Goal: Information Seeking & Learning: Learn about a topic

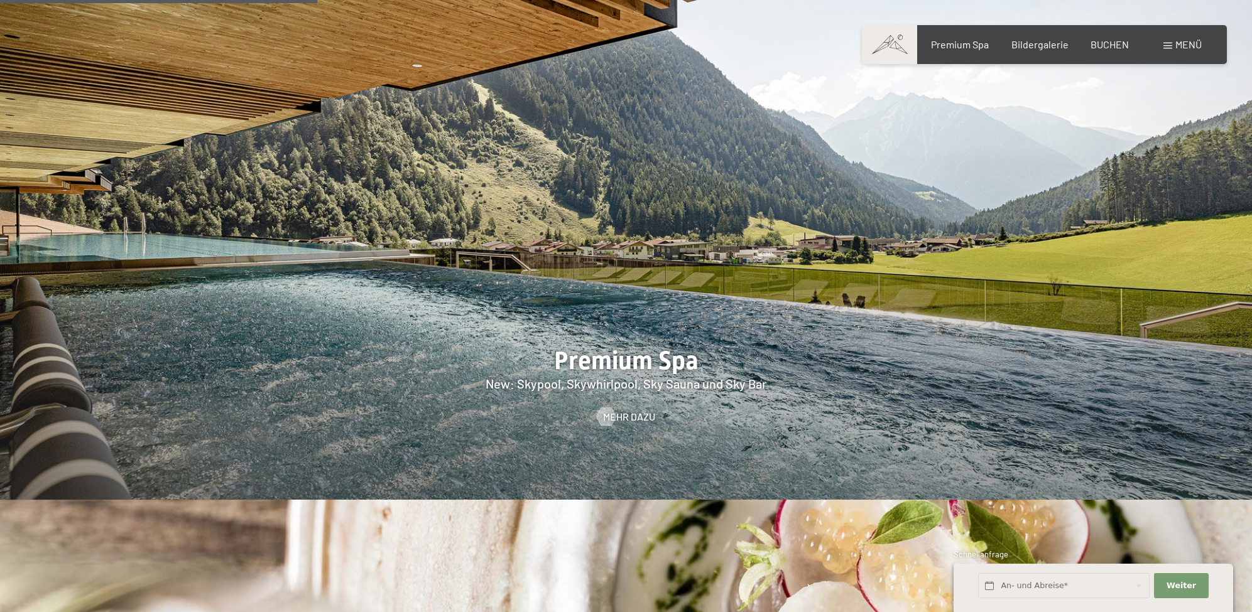
scroll to position [1818, 0]
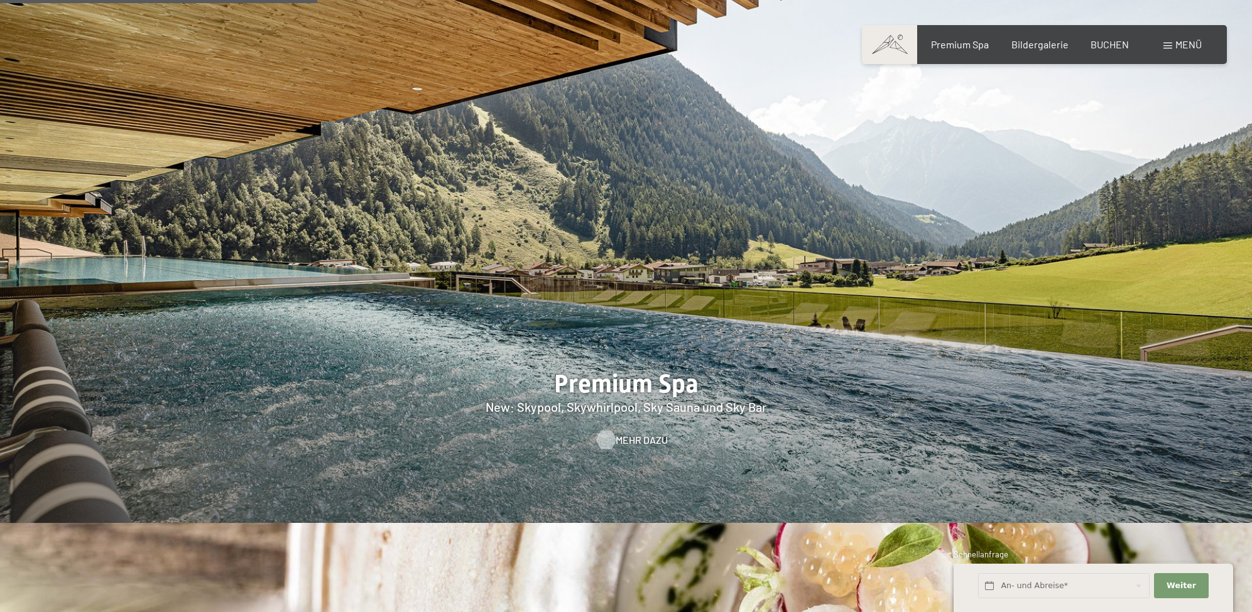
click at [639, 433] on span "Mehr dazu" at bounding box center [642, 440] width 52 height 14
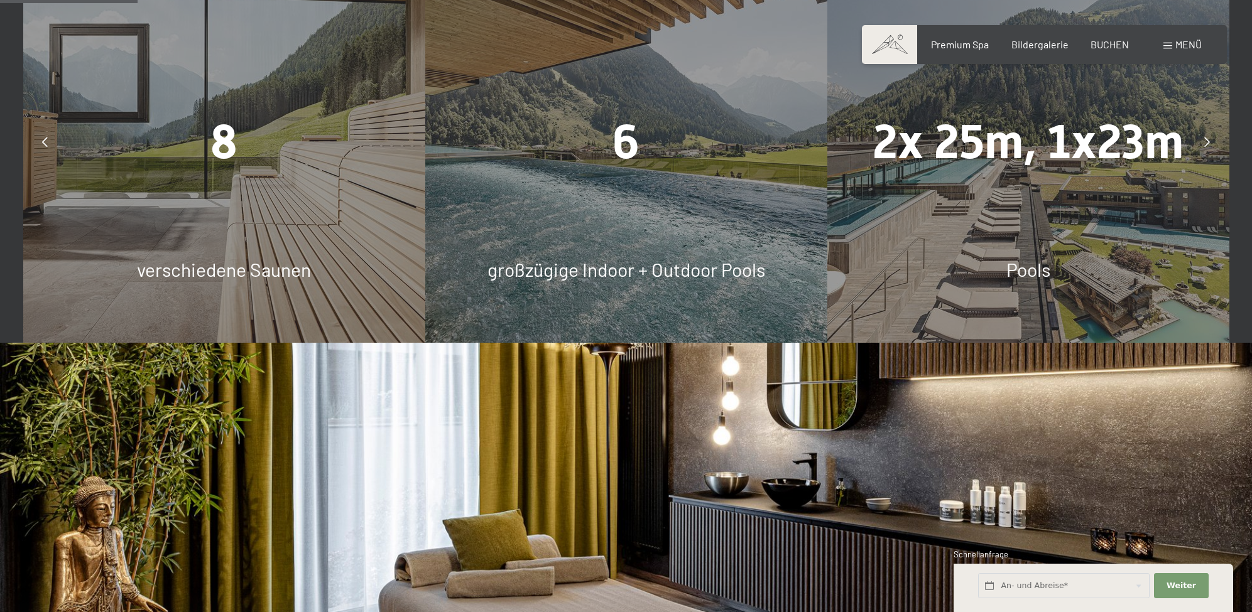
scroll to position [920, 0]
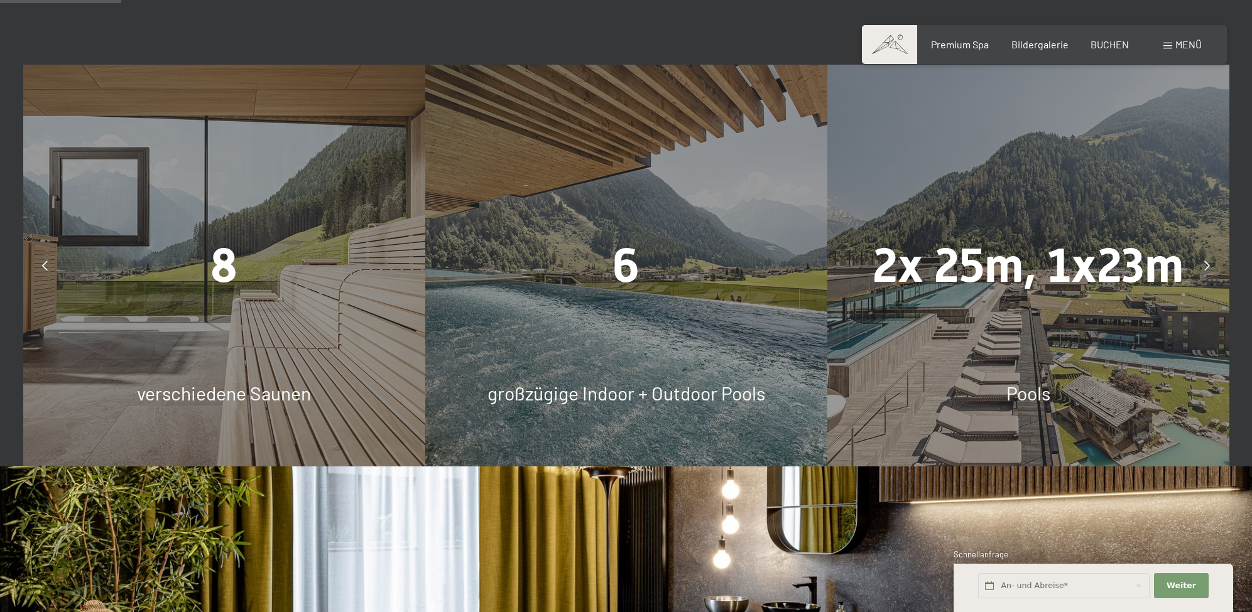
drag, startPoint x: 229, startPoint y: 268, endPoint x: 210, endPoint y: 324, distance: 59.6
click at [224, 276] on span "8" at bounding box center [223, 265] width 27 height 55
click at [219, 397] on span "verschiedene Saunen" at bounding box center [224, 393] width 174 height 23
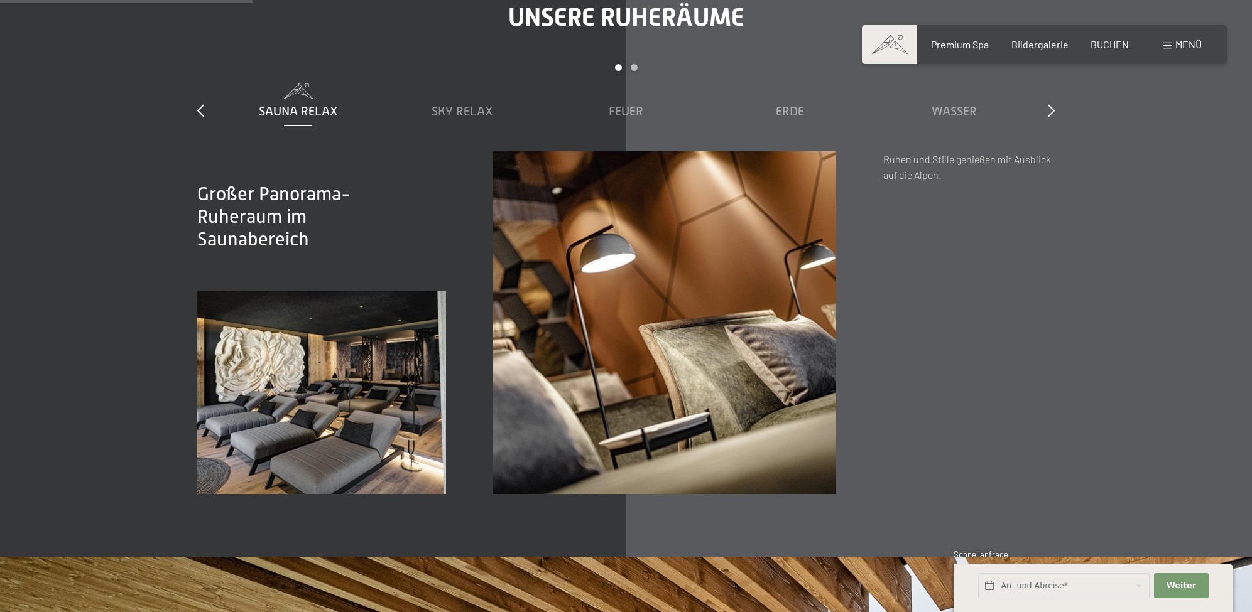
scroll to position [1847, 0]
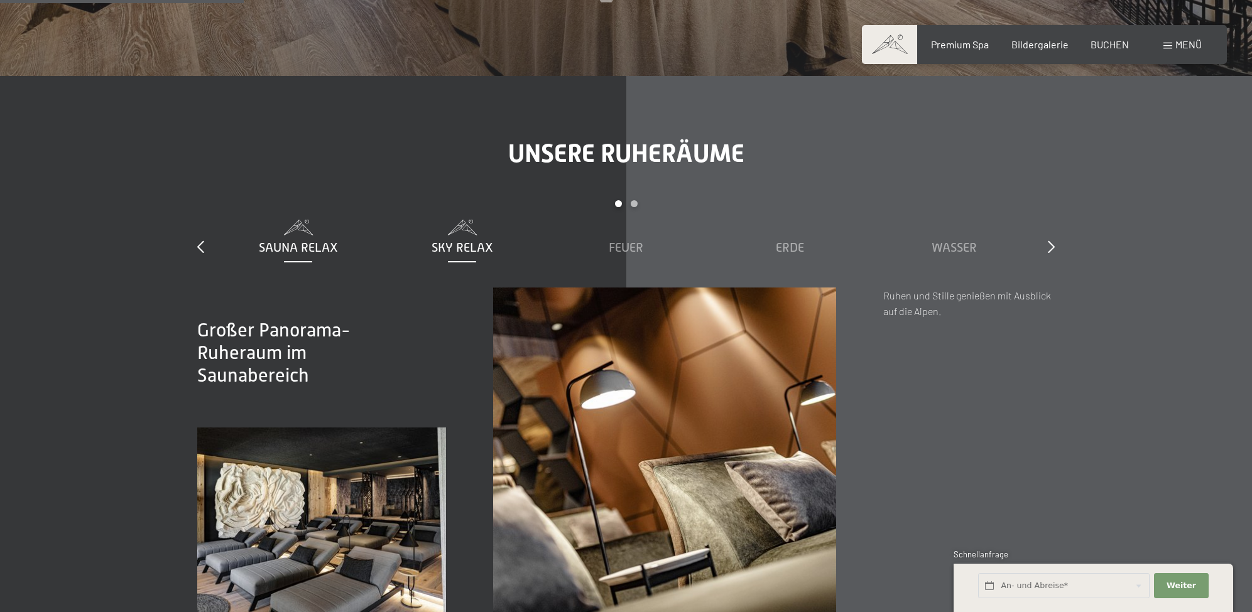
click at [471, 249] on span "Sky Relax" at bounding box center [463, 248] width 62 height 14
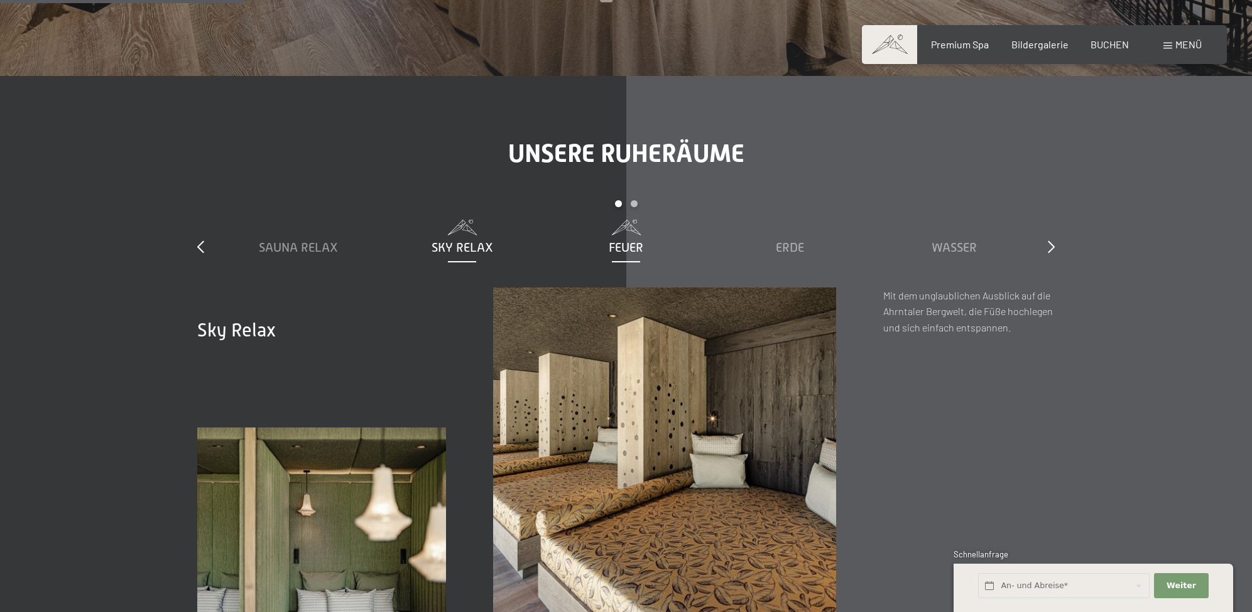
click at [621, 247] on span "Feuer" at bounding box center [626, 248] width 35 height 14
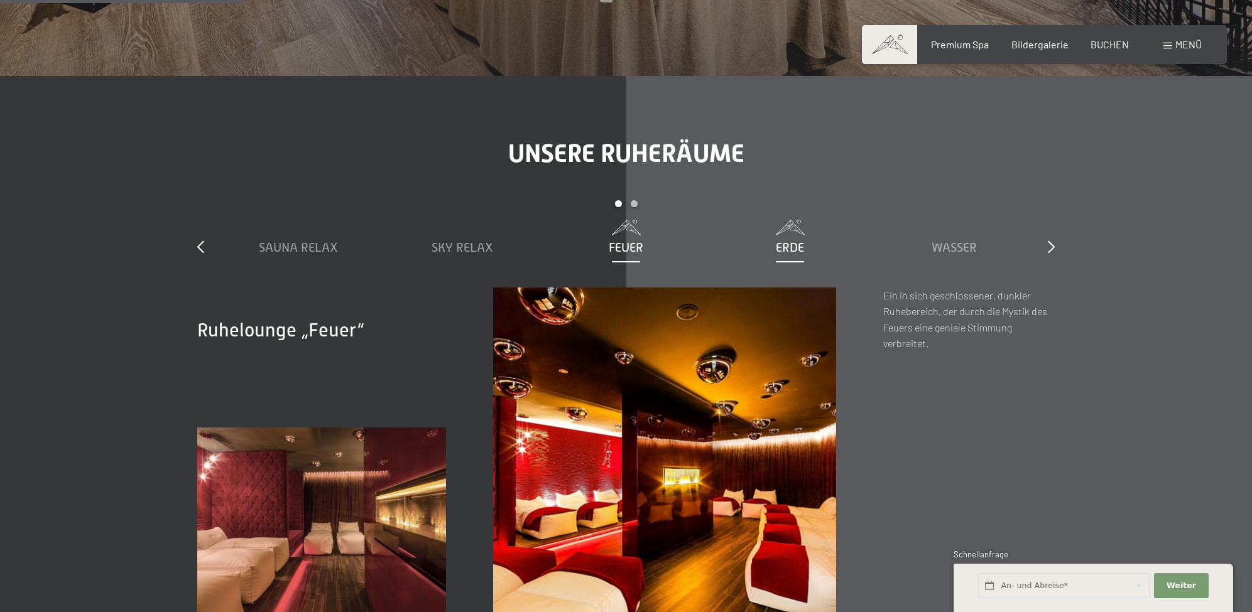
click at [791, 246] on span "Erde" at bounding box center [790, 248] width 28 height 14
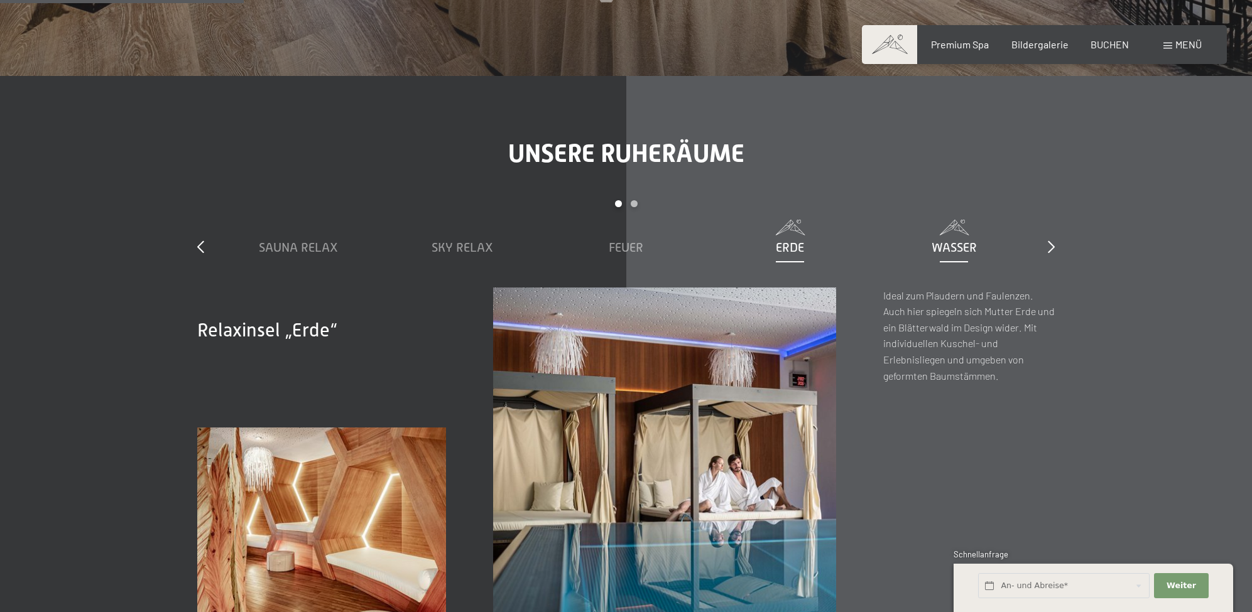
click at [960, 246] on span "Wasser" at bounding box center [954, 248] width 45 height 14
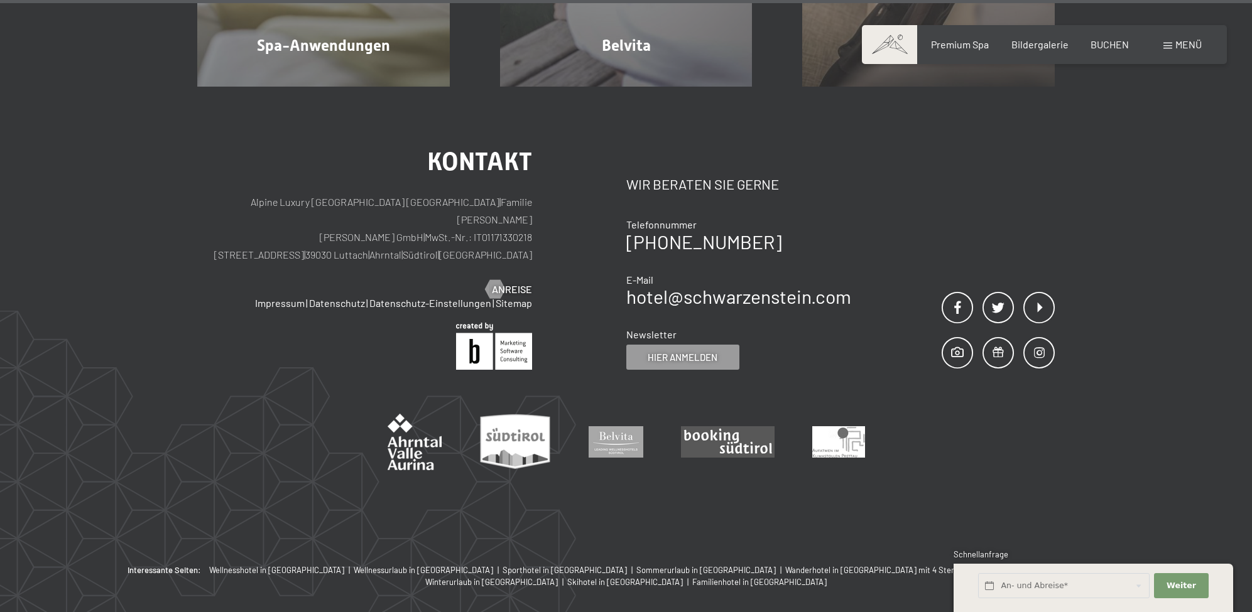
scroll to position [8144, 0]
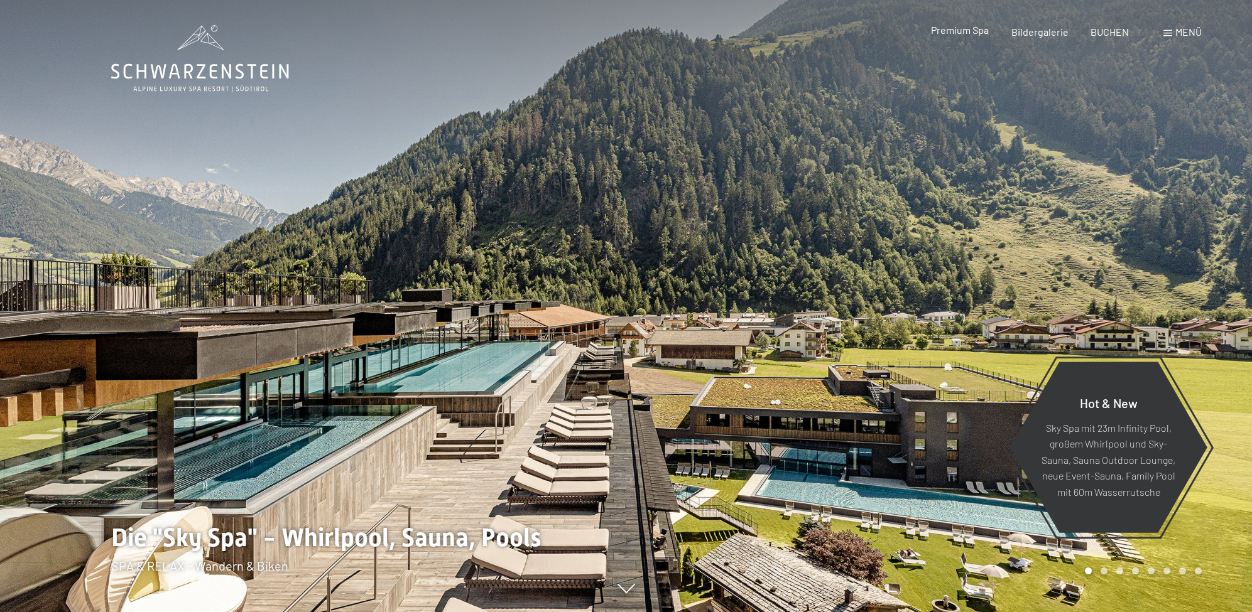
click at [964, 33] on span "Premium Spa" at bounding box center [960, 30] width 58 height 12
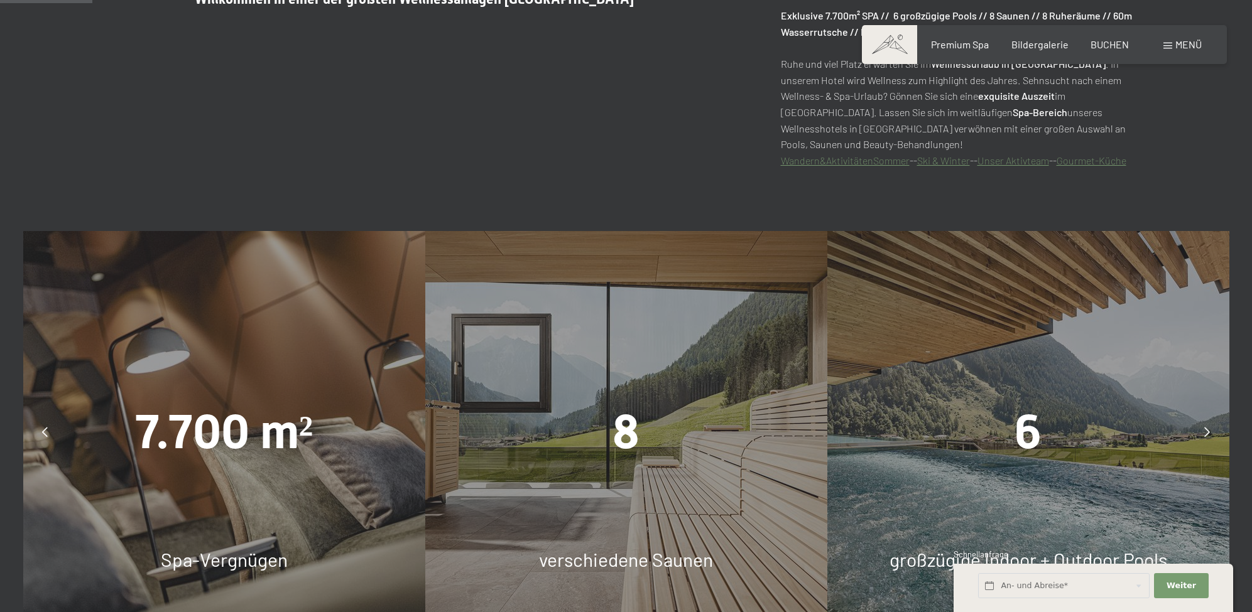
scroll to position [900, 0]
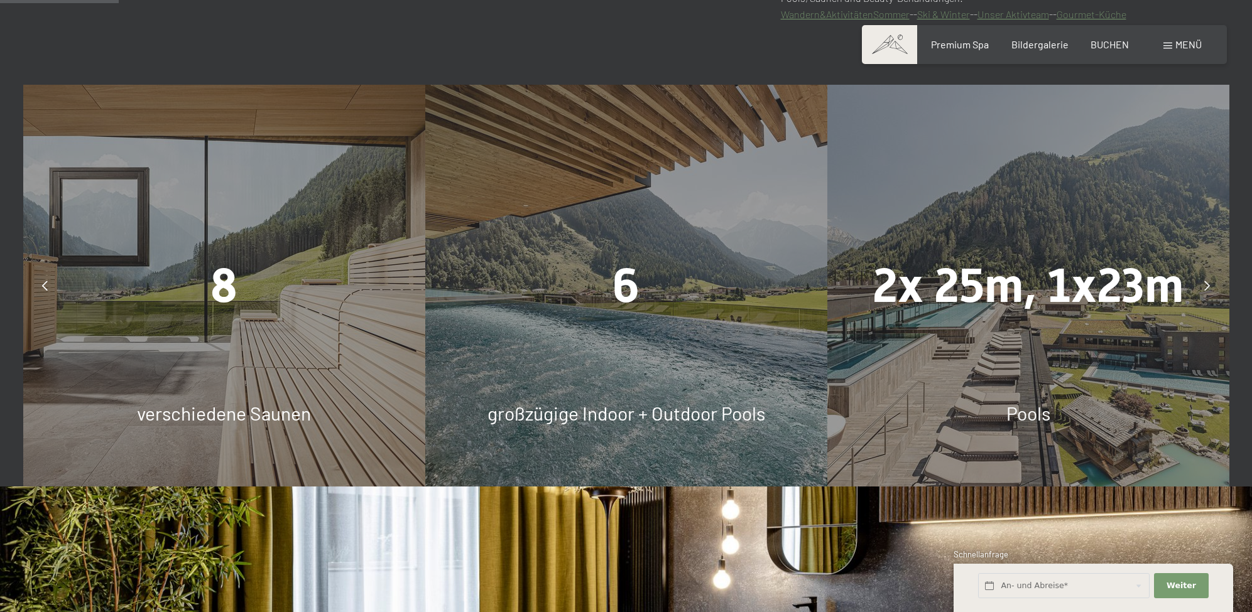
click at [1199, 284] on div at bounding box center [1207, 285] width 31 height 31
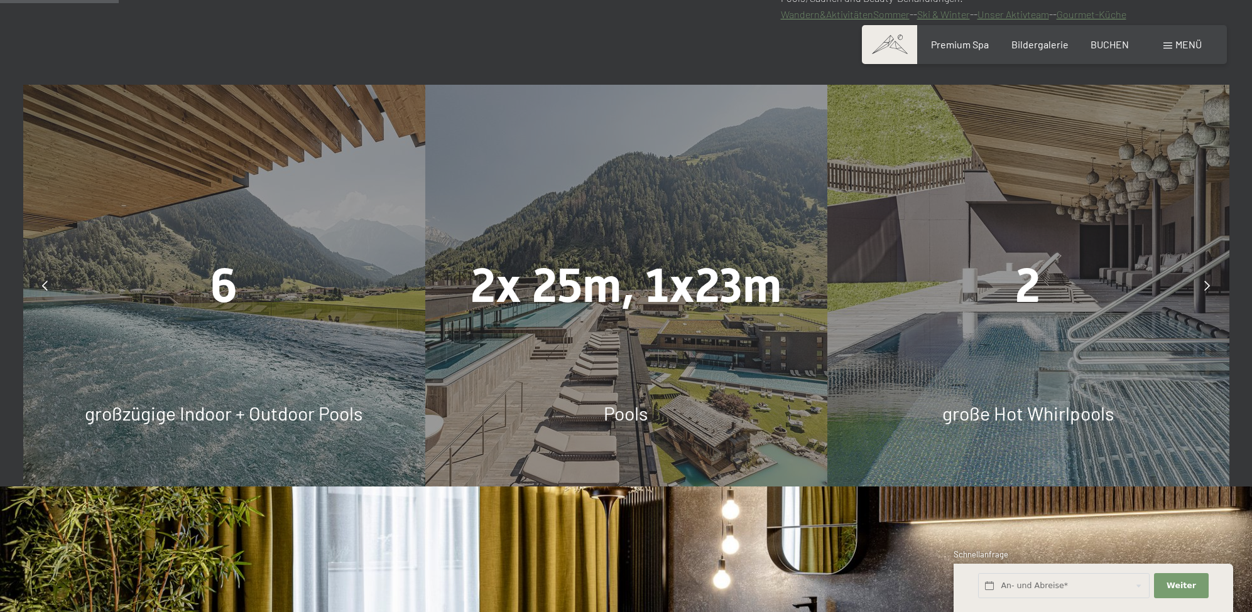
click at [1199, 284] on div at bounding box center [1207, 285] width 31 height 31
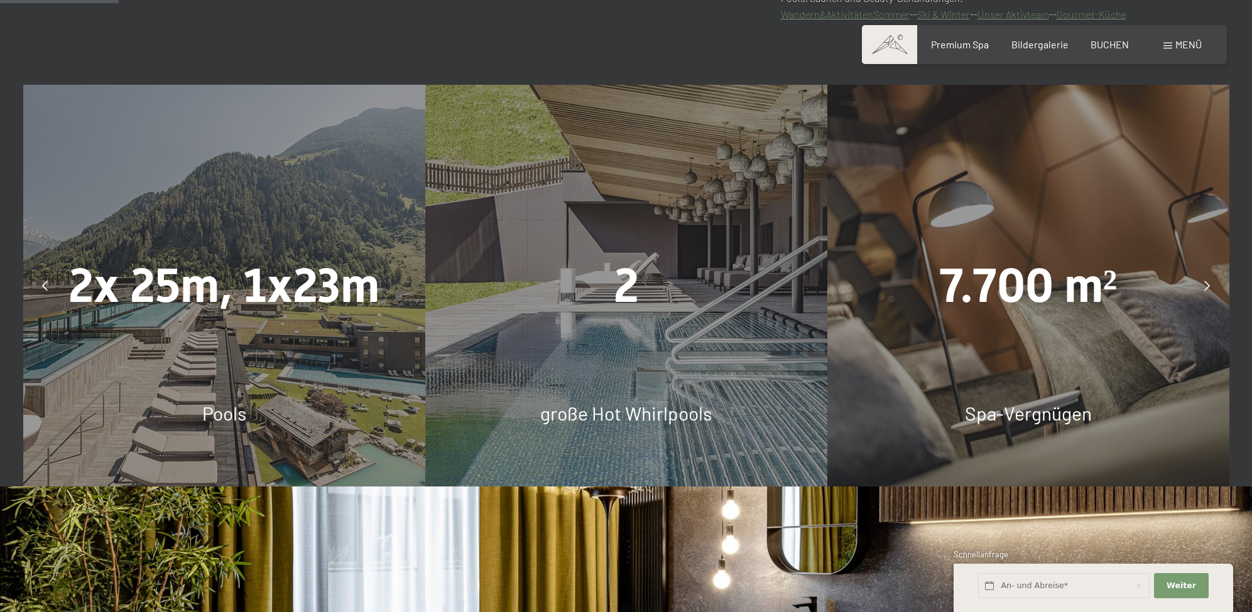
click at [1199, 284] on div at bounding box center [1207, 285] width 31 height 31
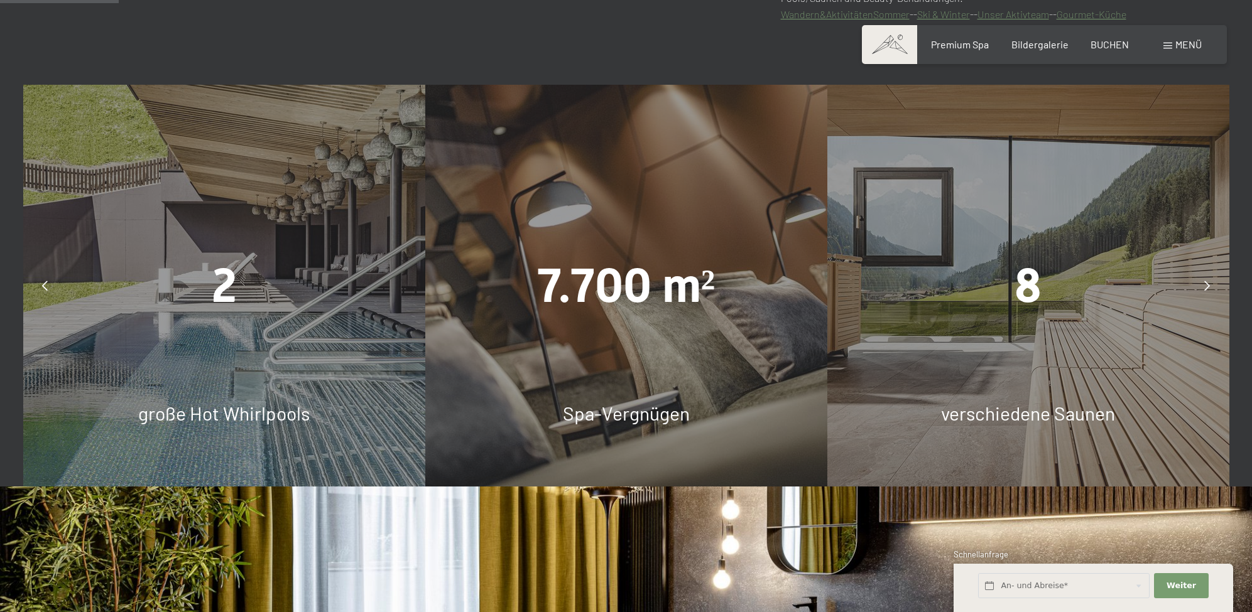
click at [1199, 284] on div at bounding box center [1207, 285] width 31 height 31
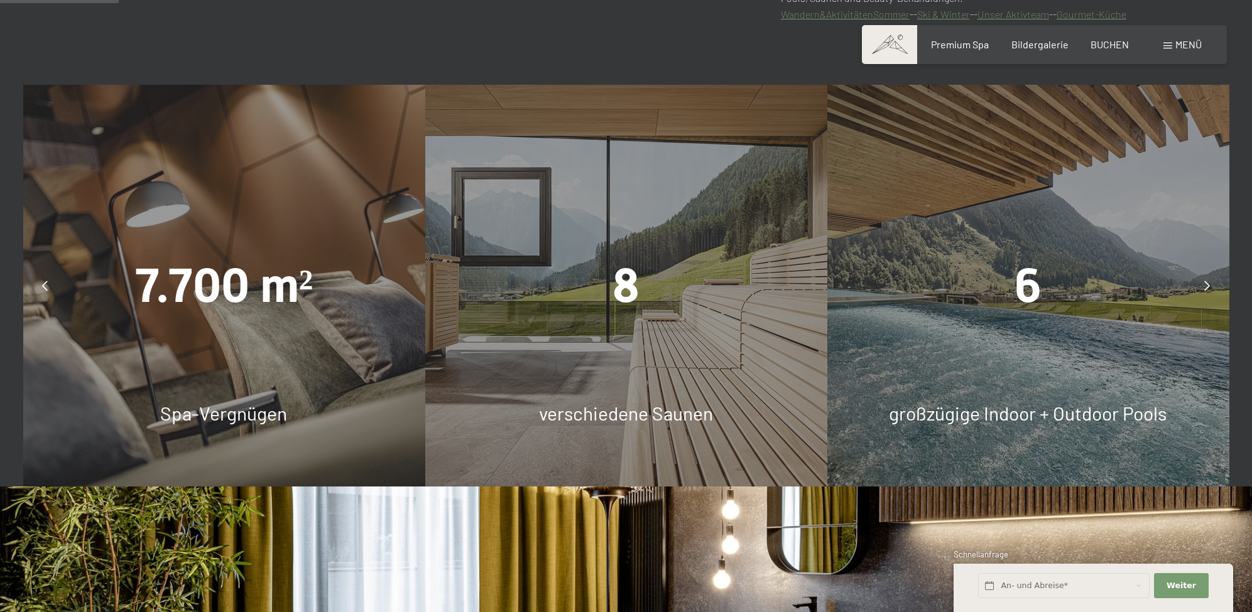
scroll to position [901, 0]
click at [1186, 45] on span "Menü" at bounding box center [1188, 44] width 26 height 12
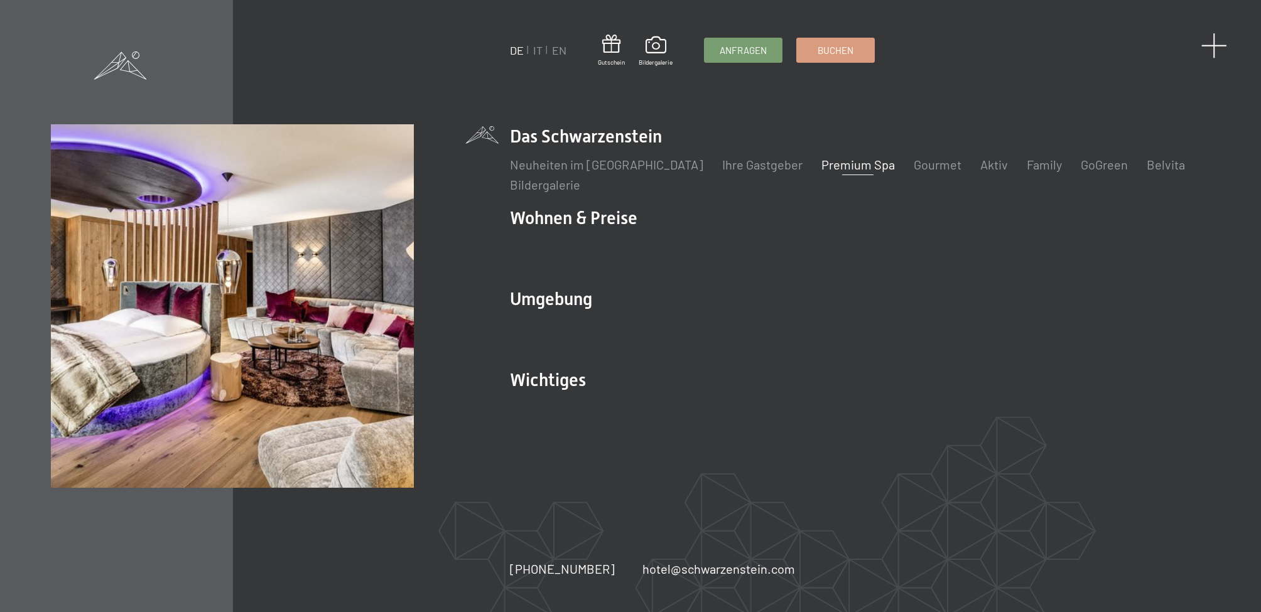
click at [1214, 42] on span at bounding box center [1215, 46] width 26 height 26
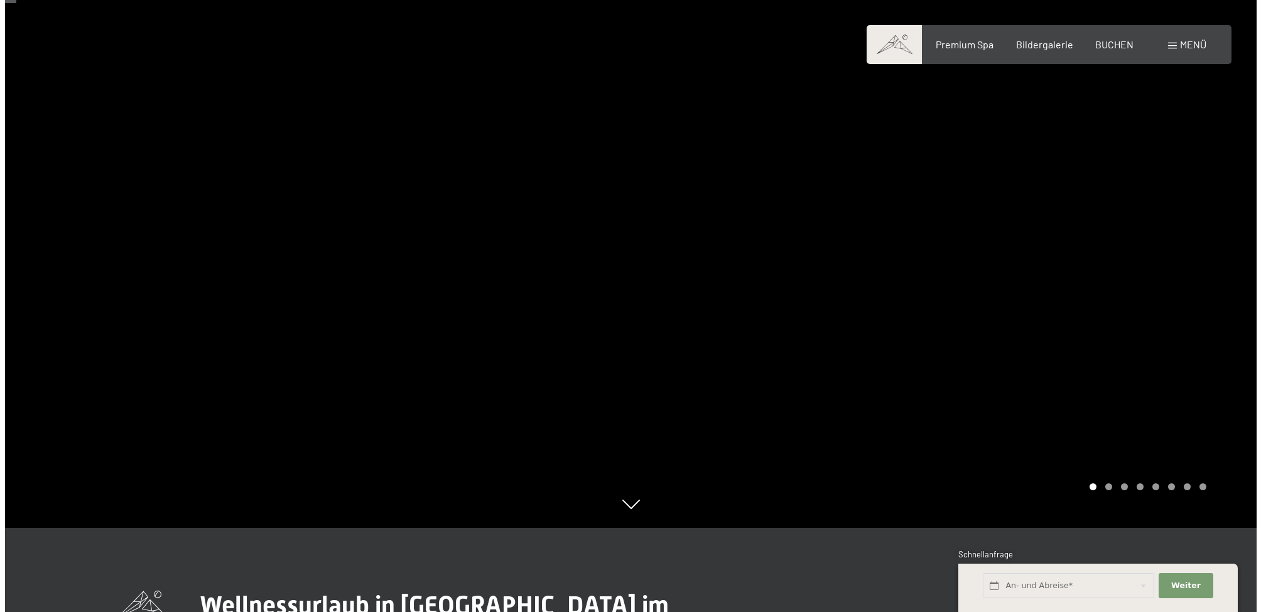
scroll to position [85, 0]
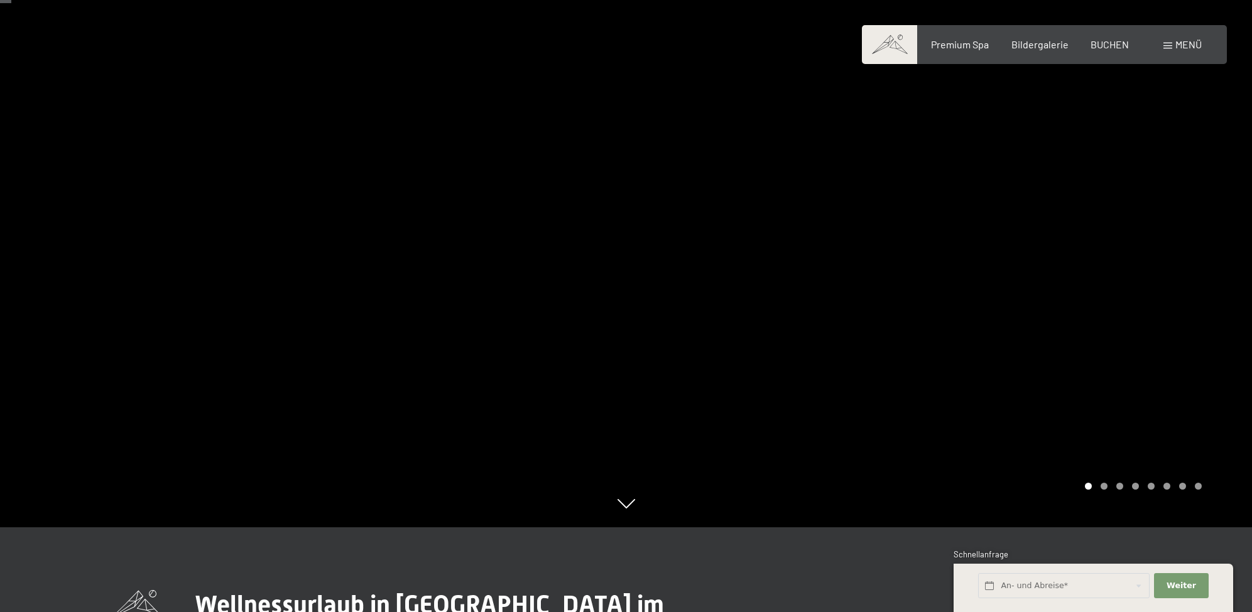
click at [1168, 42] on div "Menü" at bounding box center [1182, 45] width 38 height 14
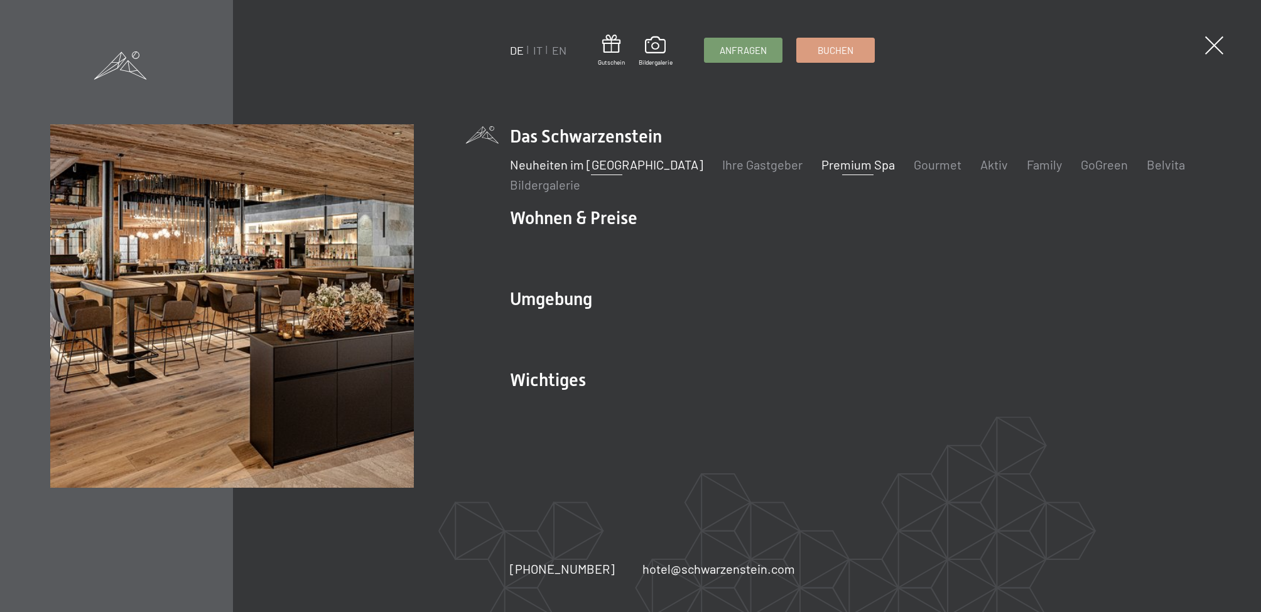
click at [605, 166] on link "Neuheiten im [GEOGRAPHIC_DATA]" at bounding box center [606, 164] width 193 height 15
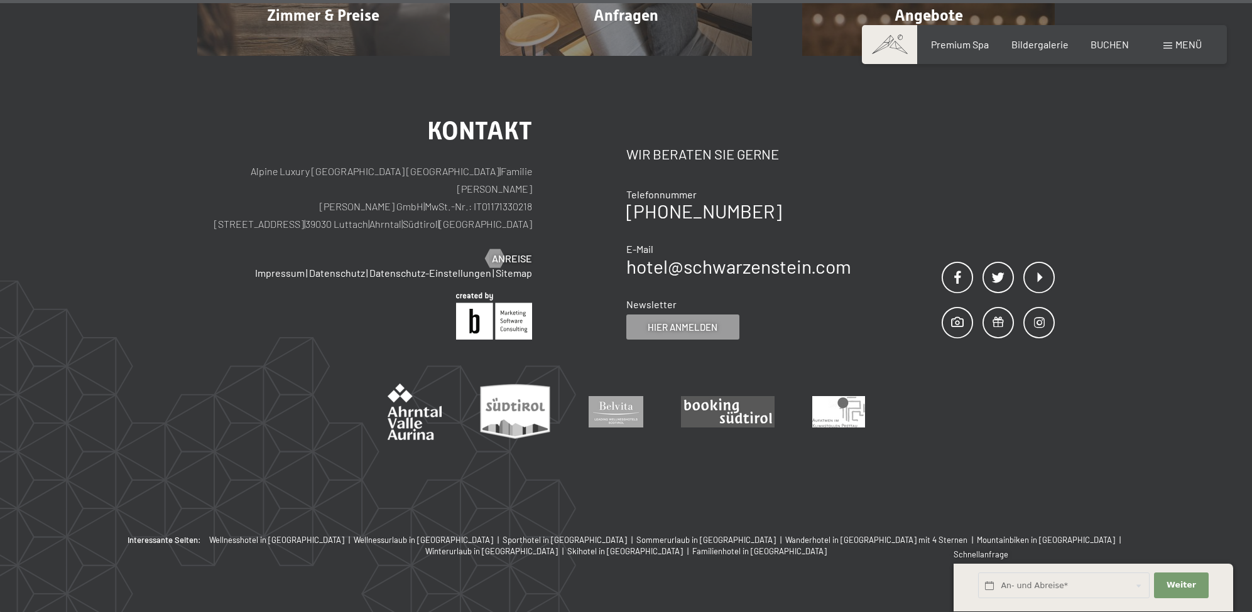
scroll to position [5151, 0]
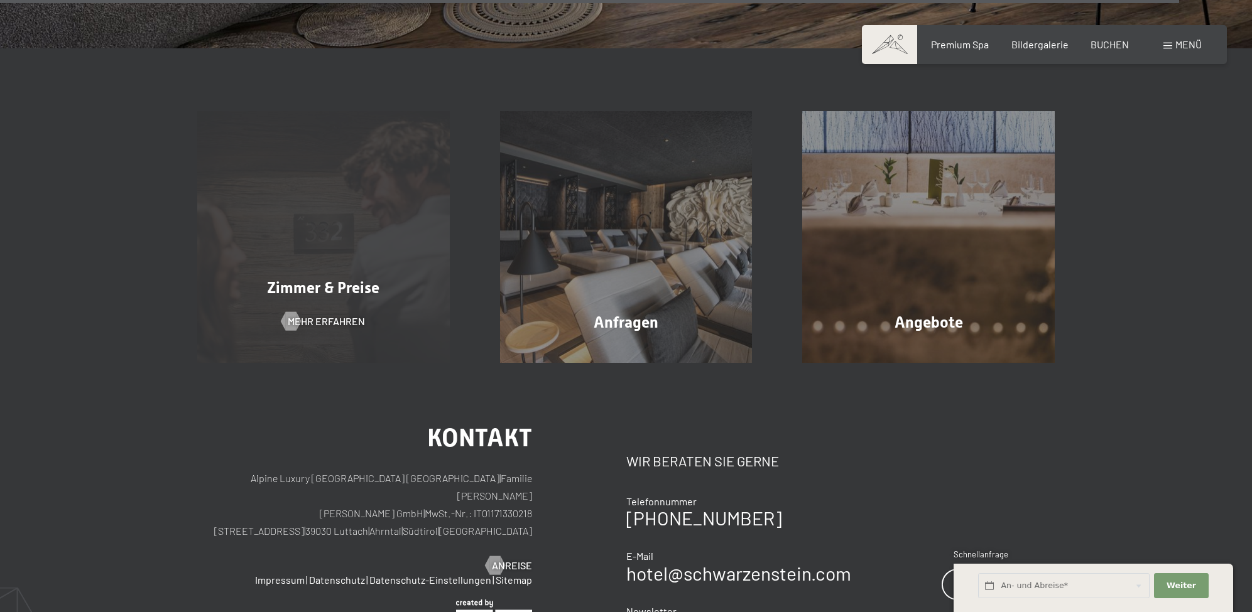
click at [357, 236] on div "[PERSON_NAME] & Preise Mehr erfahren" at bounding box center [323, 237] width 303 height 253
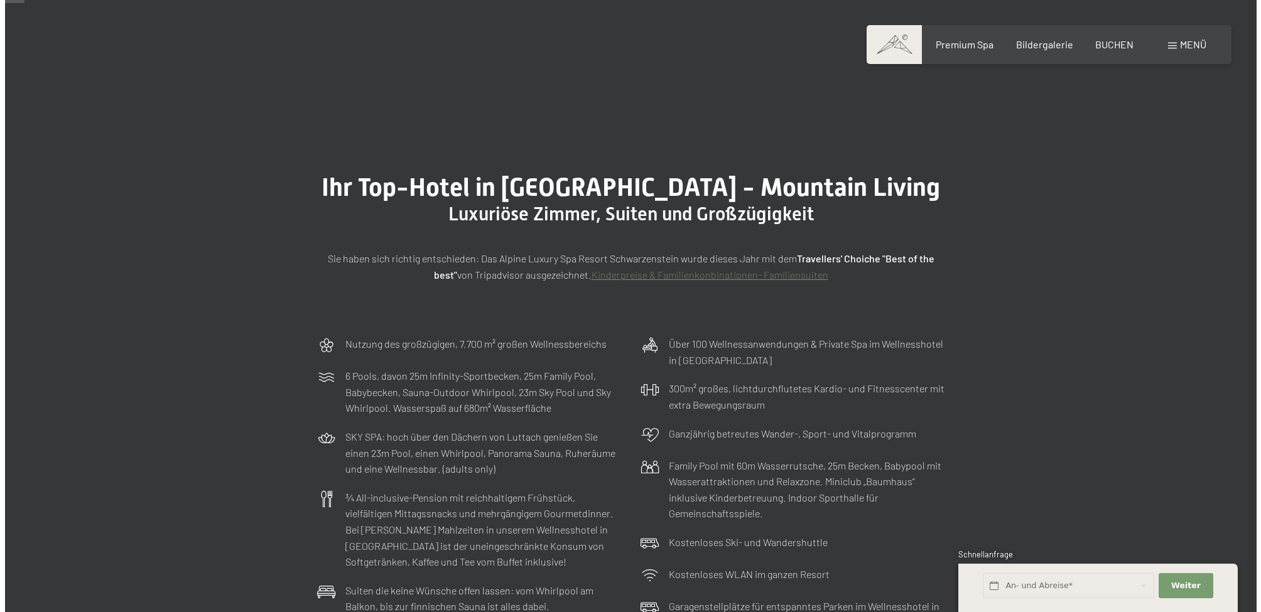
scroll to position [63, 0]
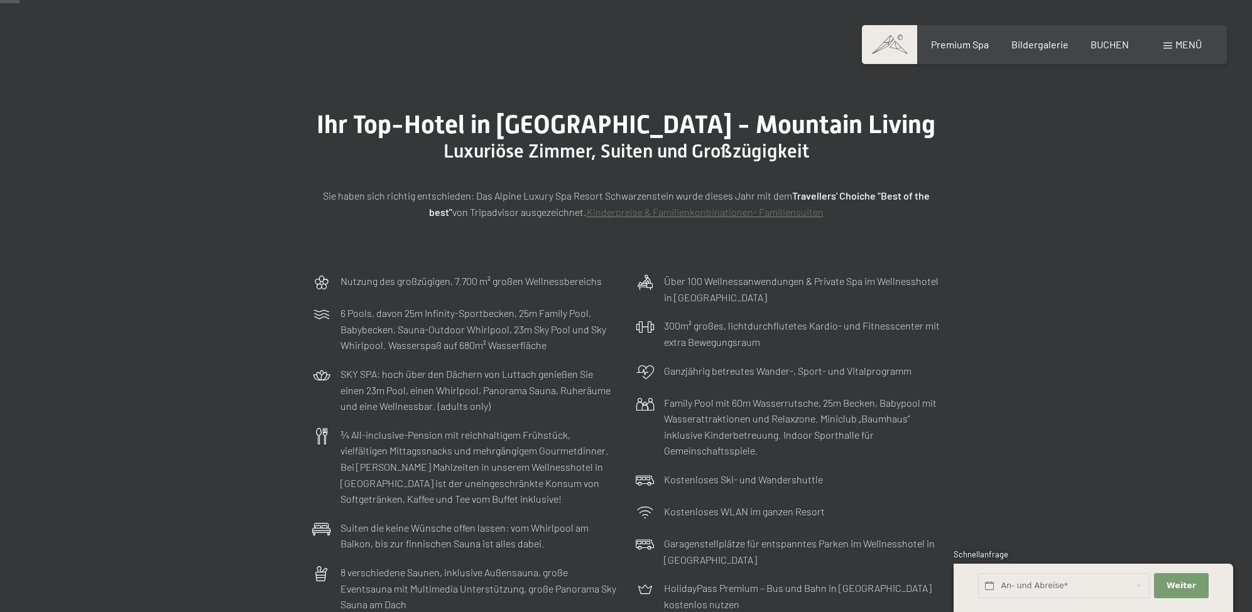
click at [1180, 45] on span "Menü" at bounding box center [1188, 44] width 26 height 12
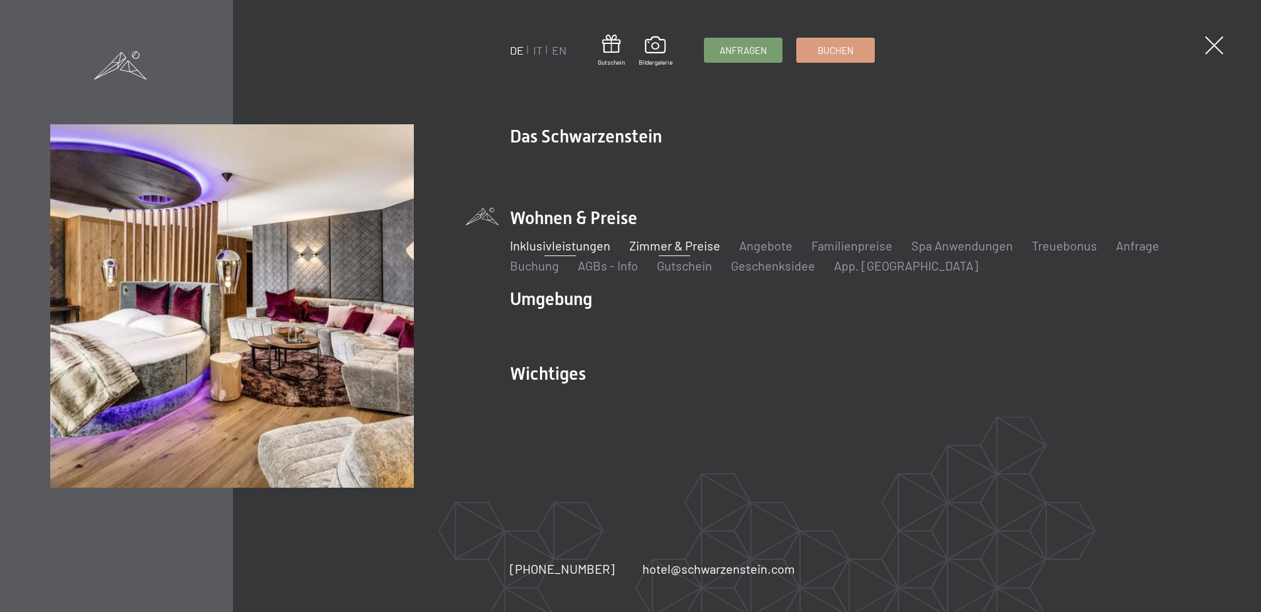
click at [558, 244] on link "Inklusivleistungen" at bounding box center [560, 245] width 101 height 15
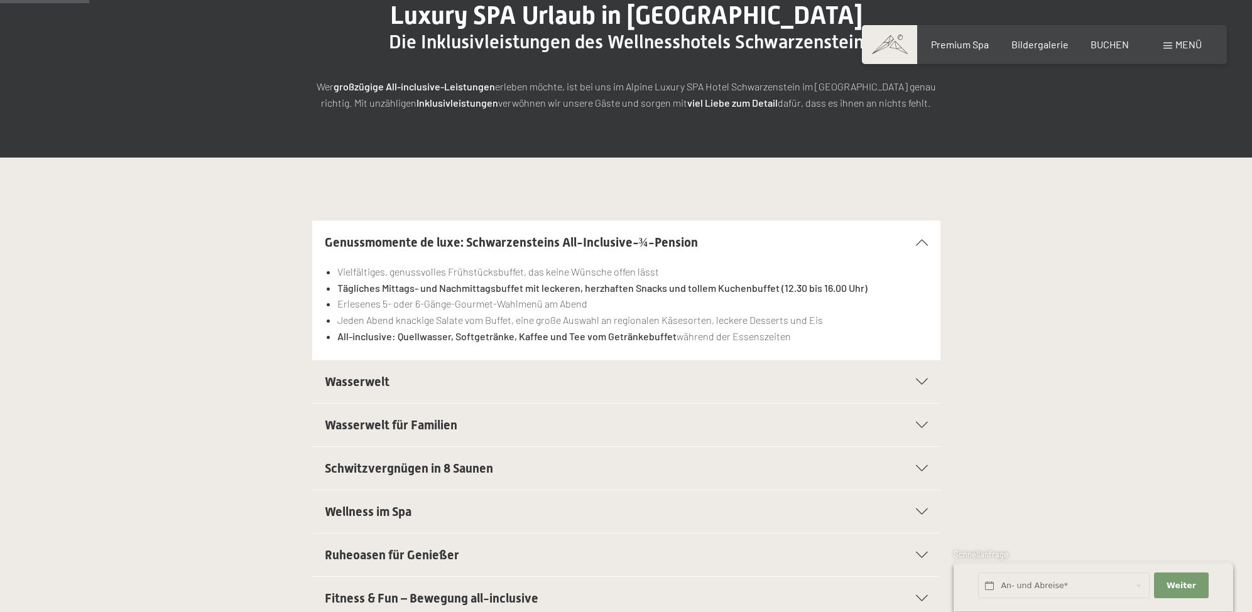
scroll to position [173, 0]
click at [381, 384] on span "Wasserwelt" at bounding box center [357, 381] width 65 height 15
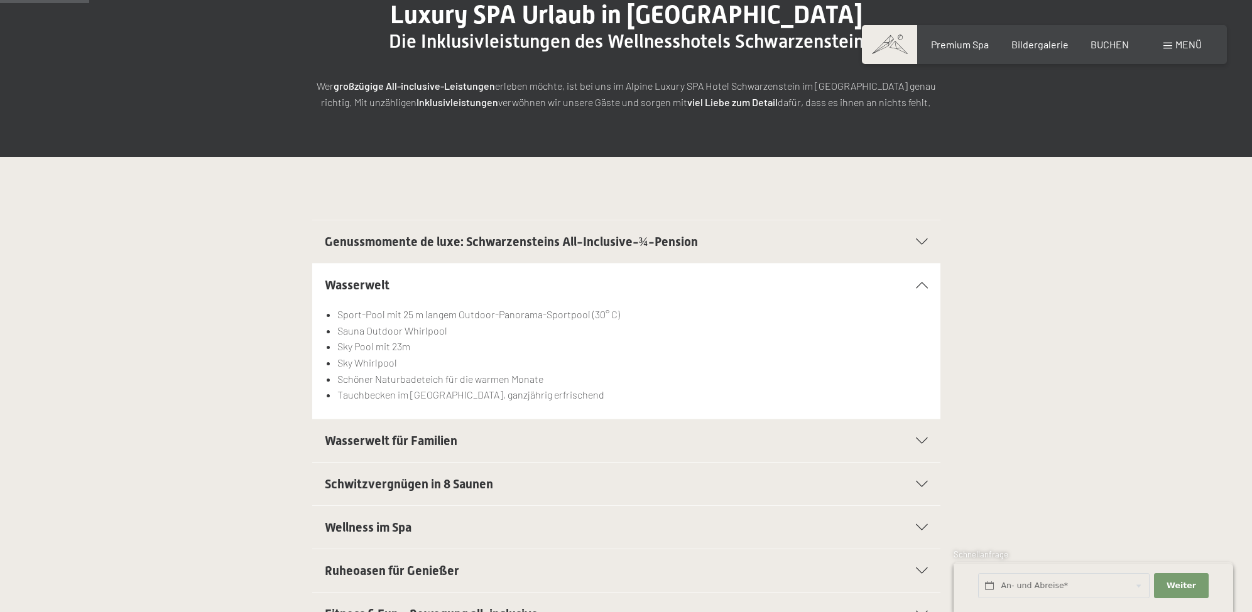
click at [457, 441] on span "Wasserwelt für Familien" at bounding box center [391, 440] width 133 height 15
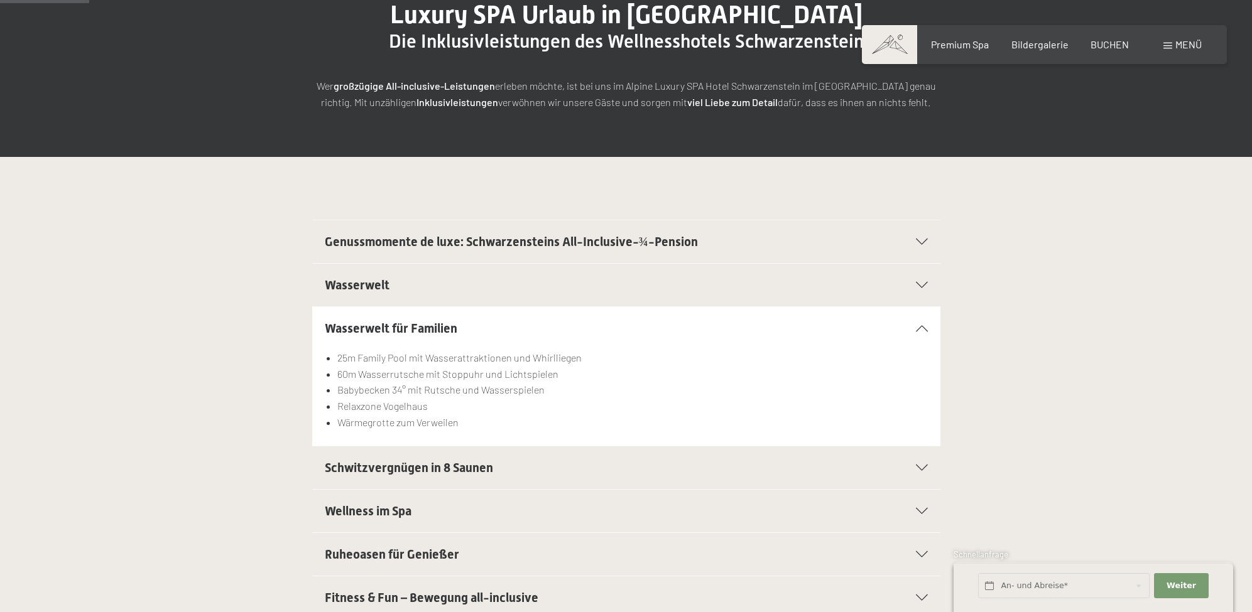
click at [461, 468] on span "Schwitzvergnügen in 8 Saunen" at bounding box center [409, 467] width 168 height 15
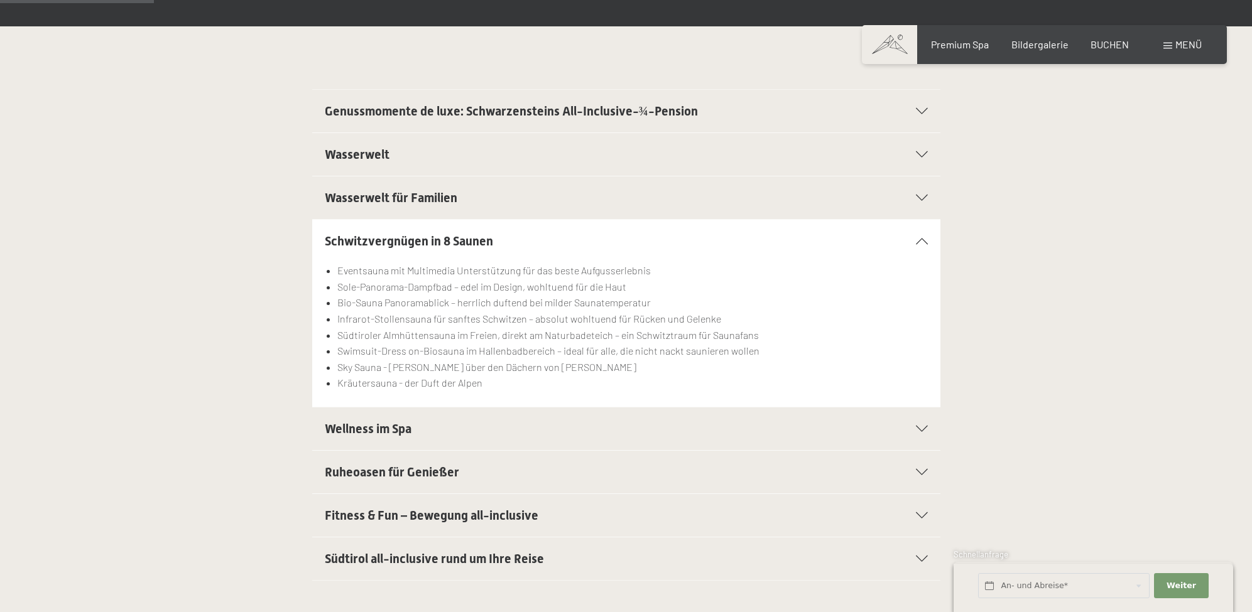
scroll to position [304, 0]
click at [375, 430] on span "Wellness im Spa" at bounding box center [368, 428] width 87 height 15
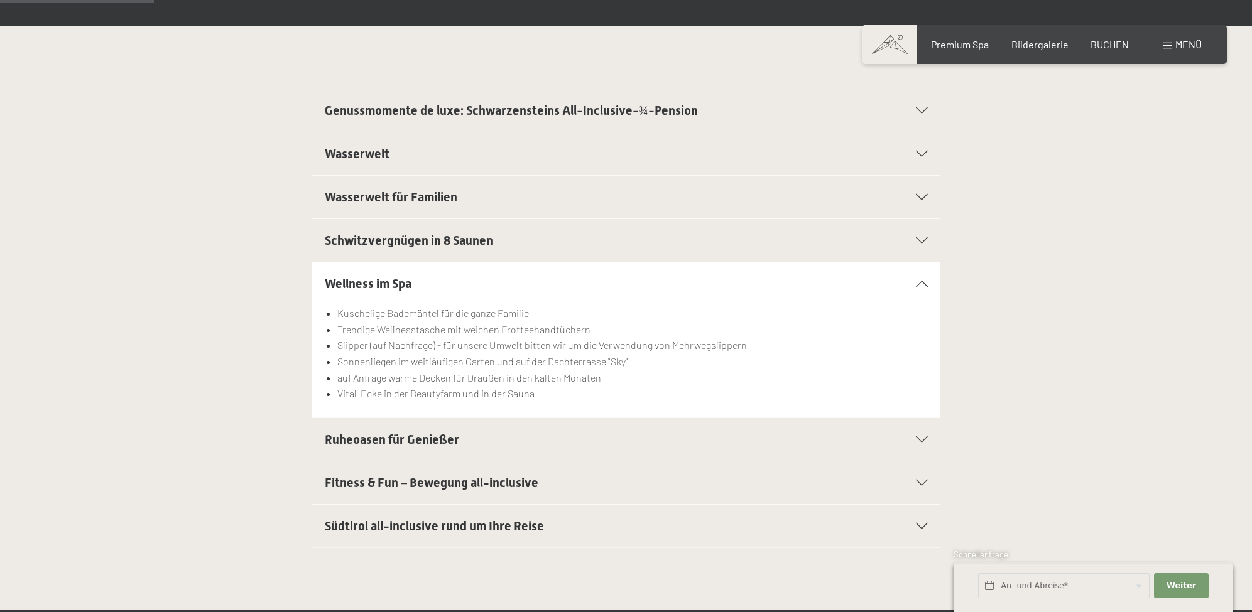
click at [376, 429] on div "Ruheoasen für Genießer" at bounding box center [626, 439] width 603 height 43
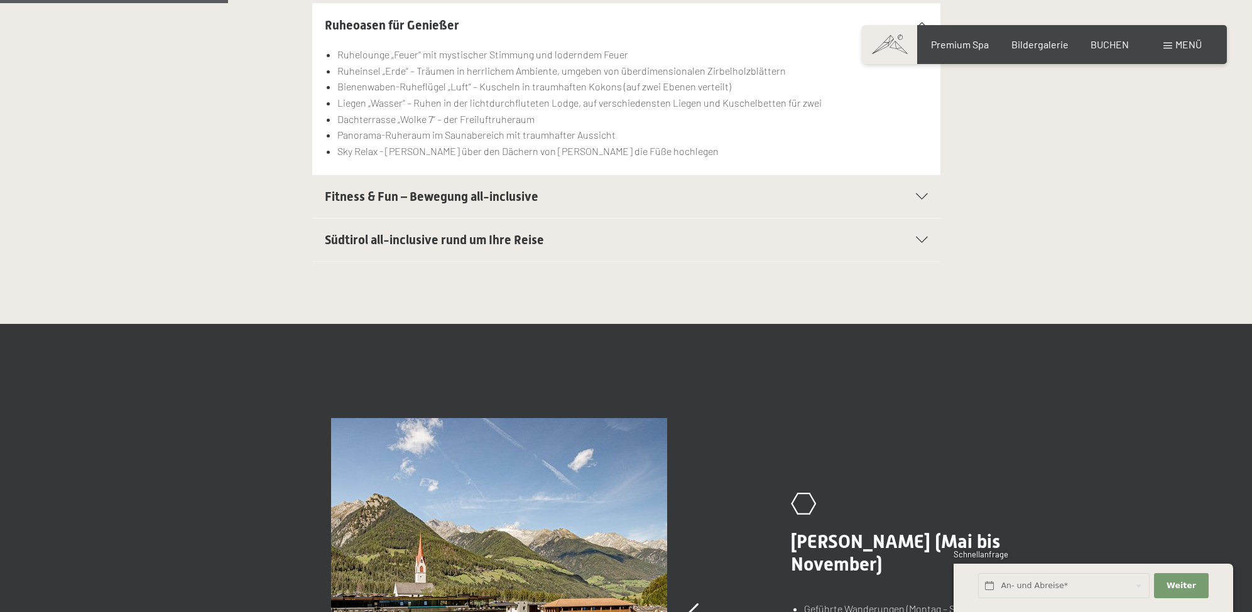
scroll to position [875, 0]
